Goal: Information Seeking & Learning: Learn about a topic

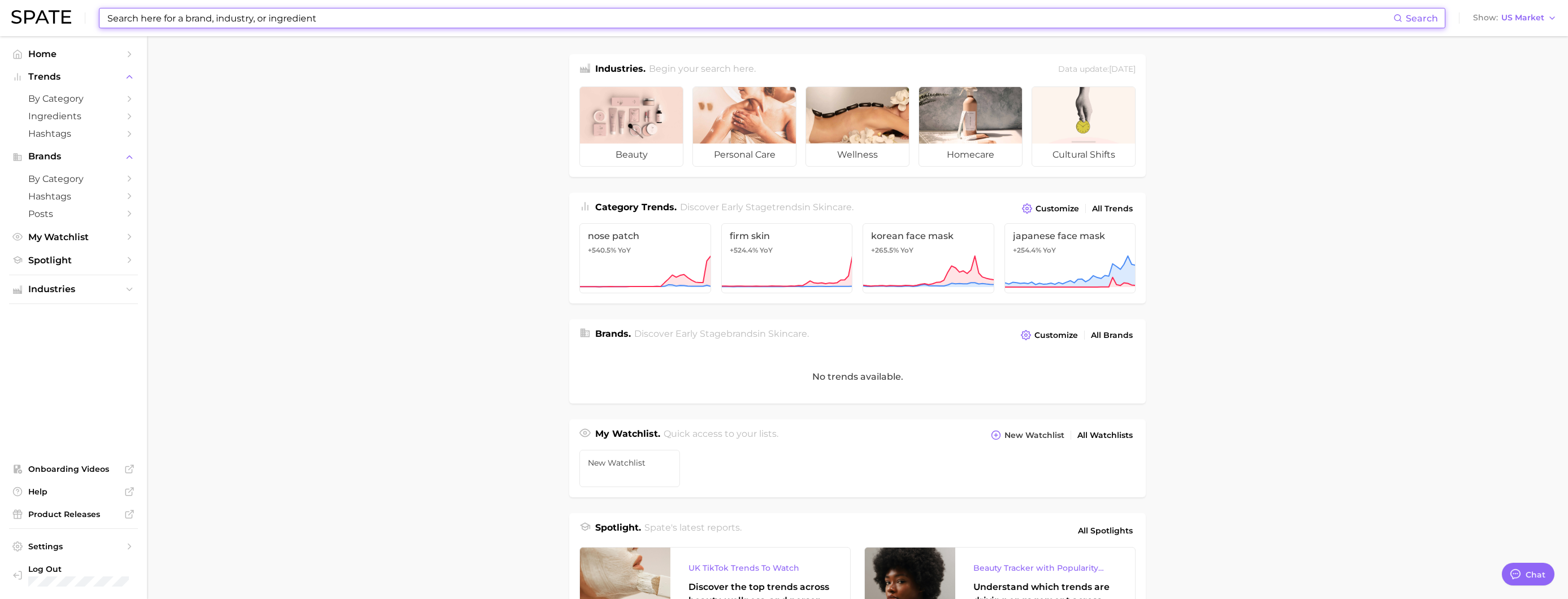
click at [262, 17] on input at bounding box center [750, 18] width 1287 height 19
type input "bisabolol"
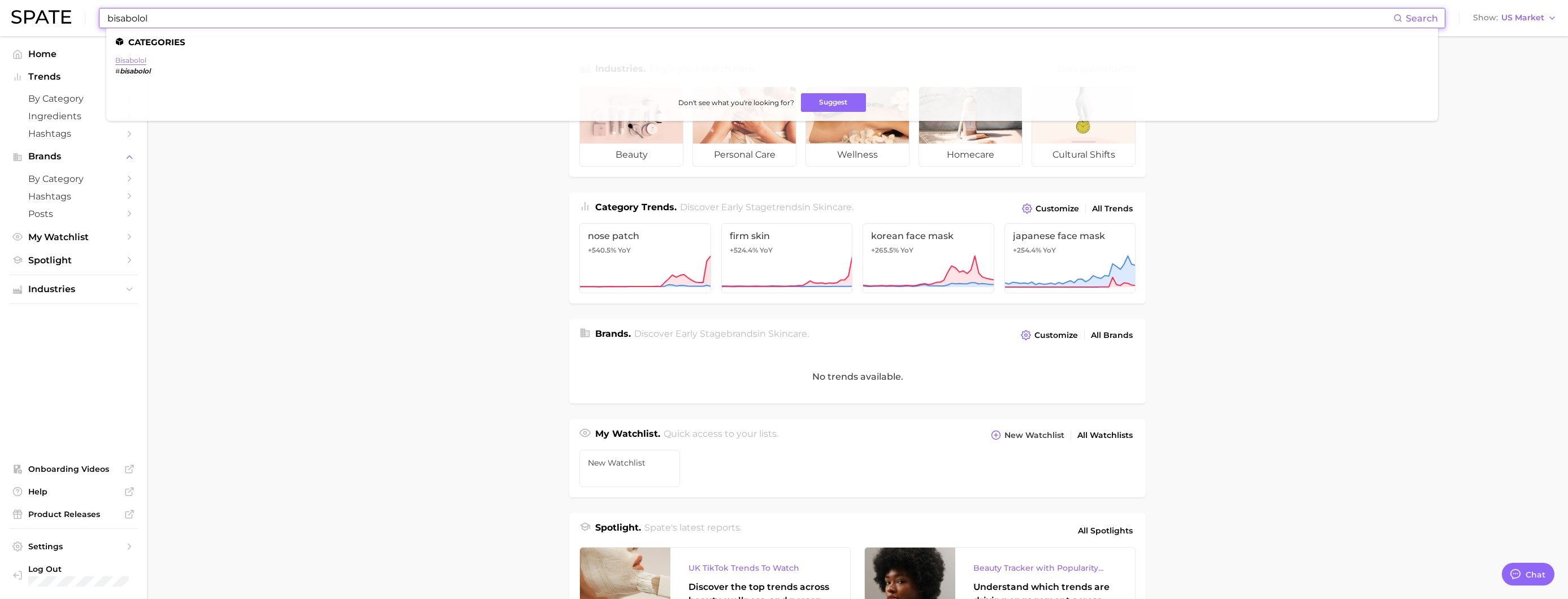
click at [139, 57] on link "bisabolol" at bounding box center [131, 60] width 31 height 9
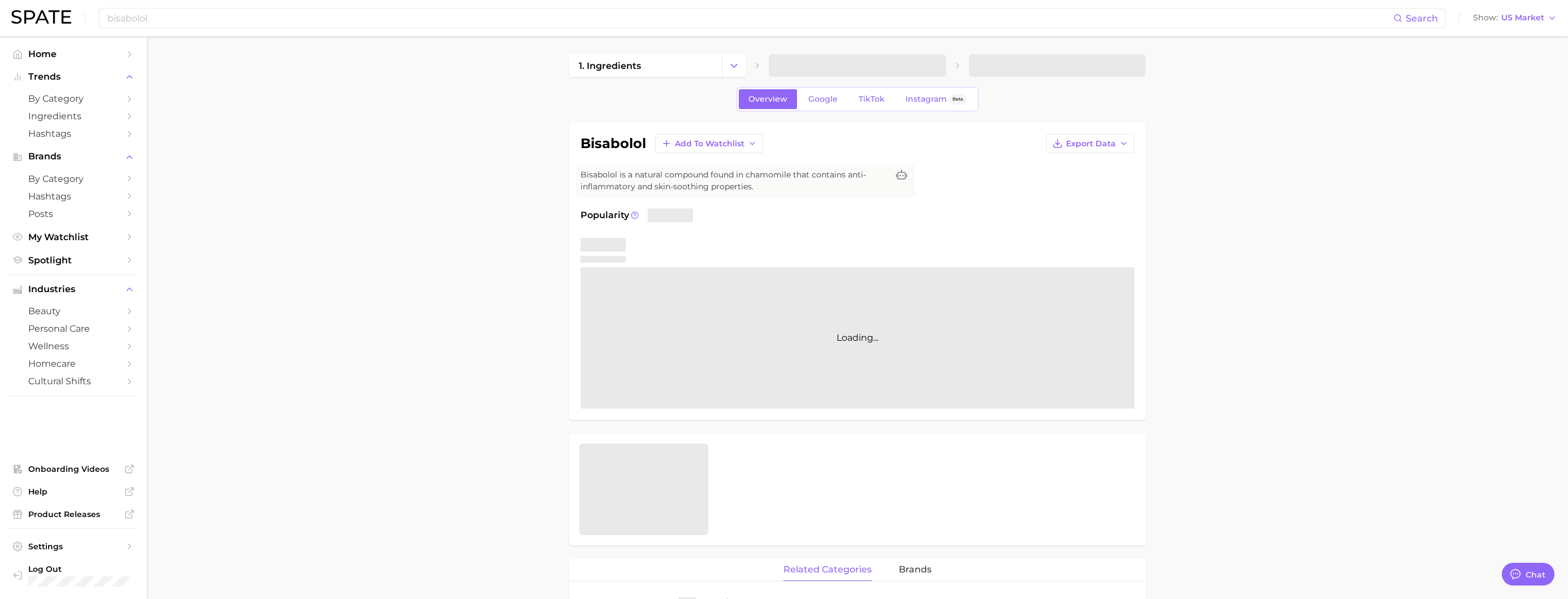
type textarea "x"
